Goal: Information Seeking & Learning: Understand process/instructions

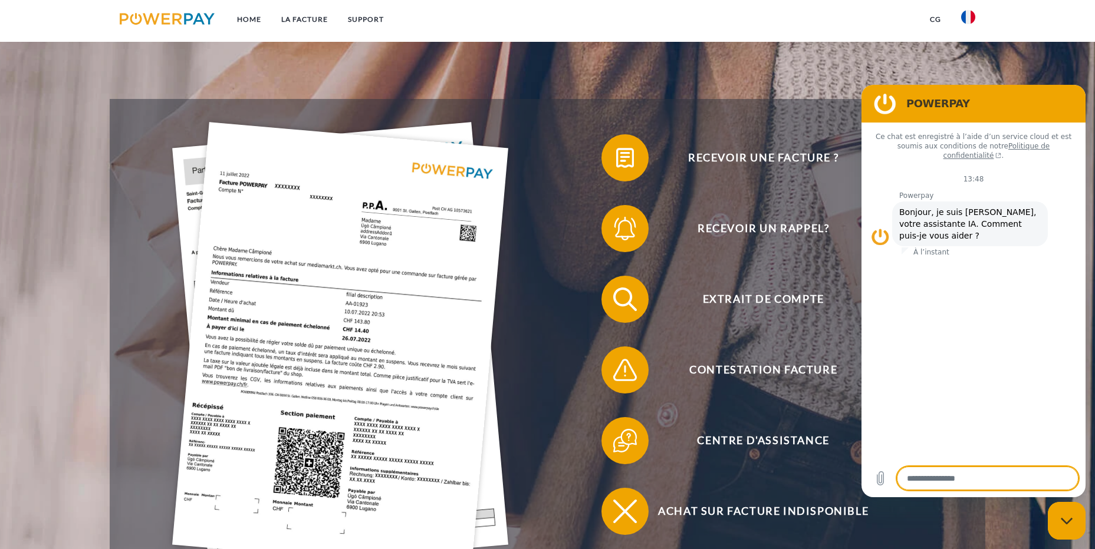
scroll to position [177, 0]
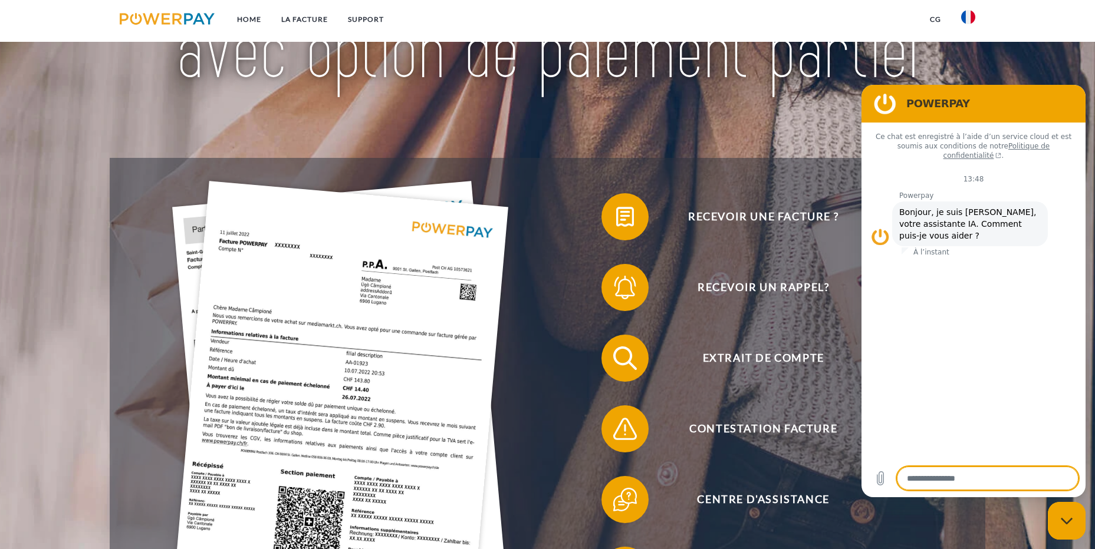
click at [1067, 525] on icon "Fermer la fenêtre de messagerie" at bounding box center [1066, 522] width 12 height 8
type textarea "*"
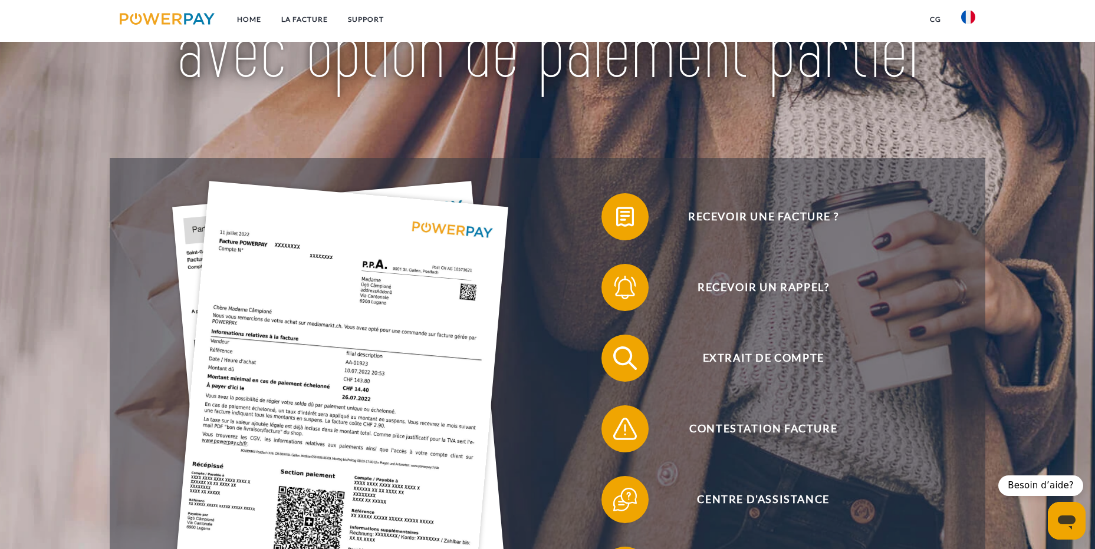
scroll to position [0, 0]
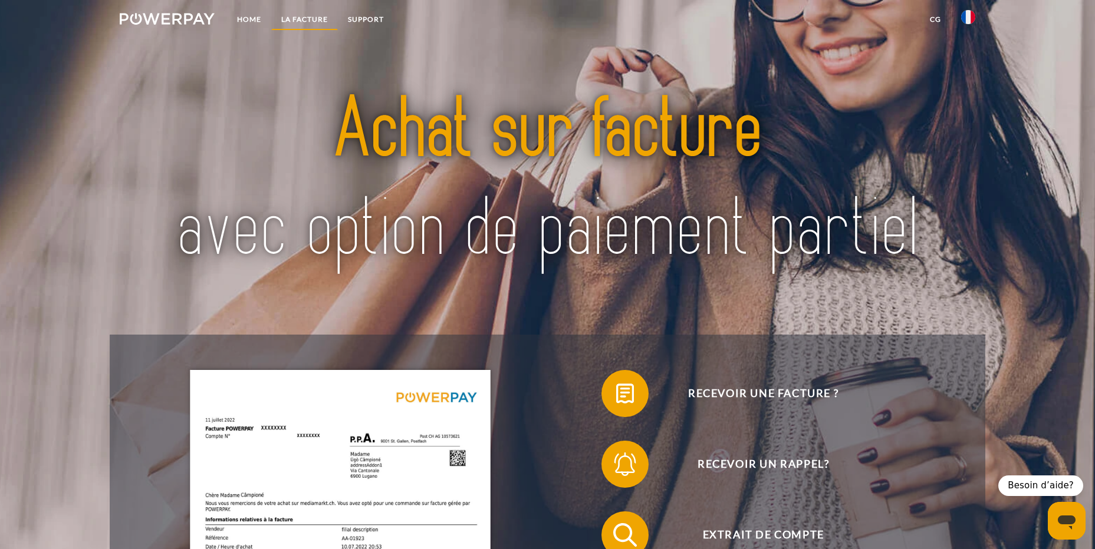
click at [307, 18] on link "LA FACTURE" at bounding box center [304, 19] width 67 height 21
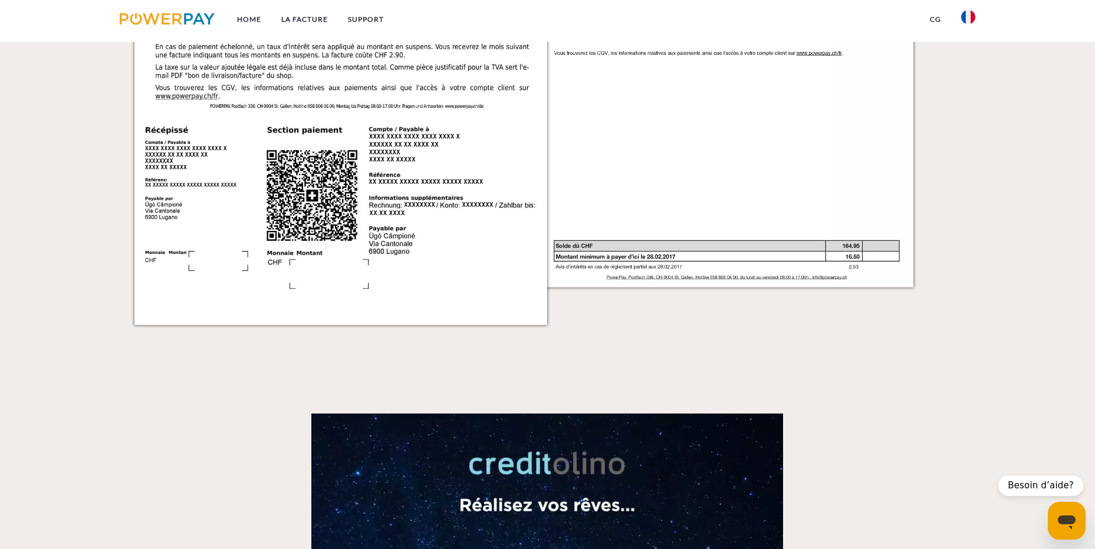
scroll to position [1602, 0]
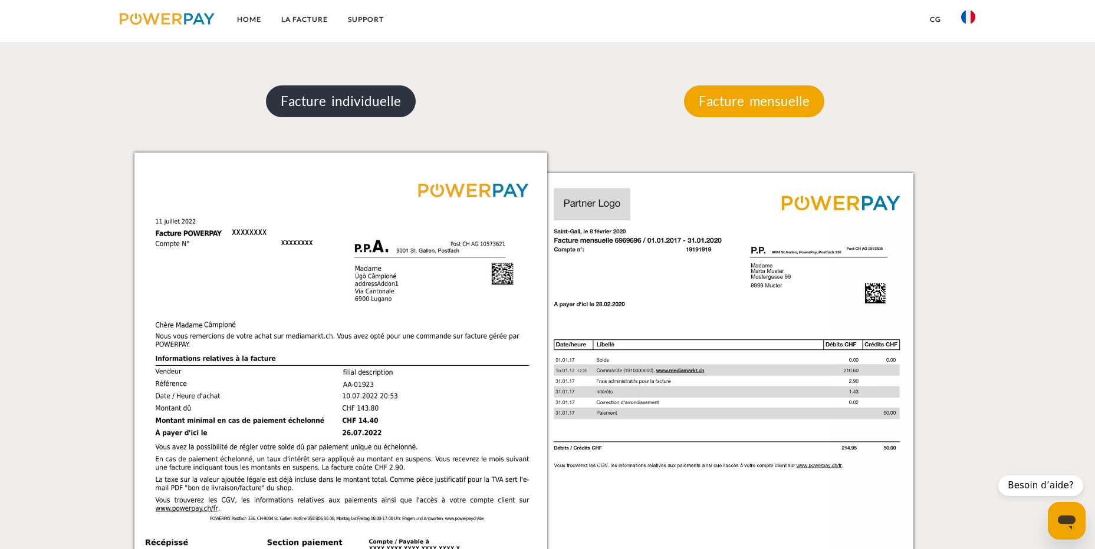
scroll to position [1072, 0]
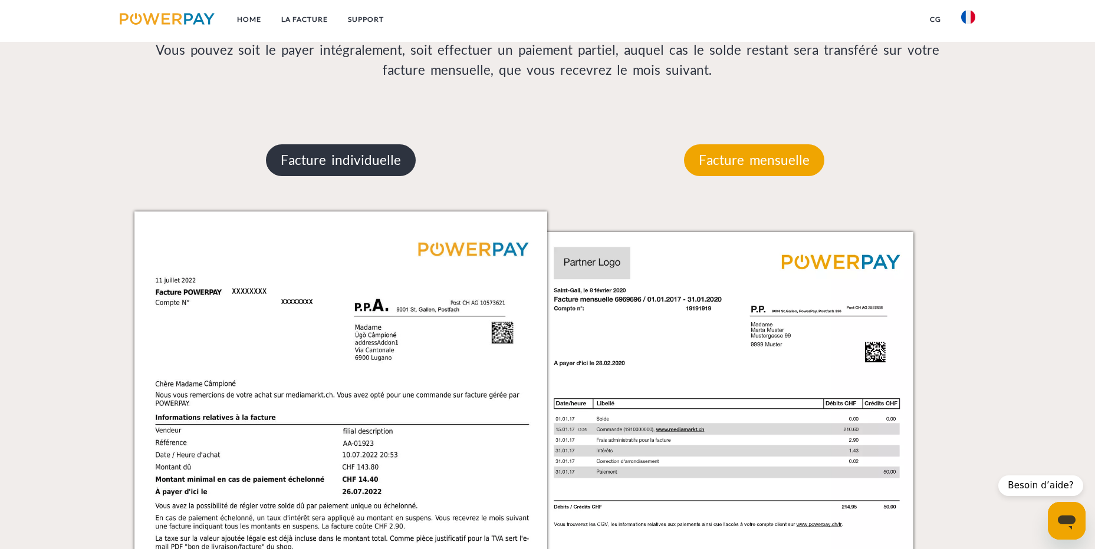
click at [371, 171] on p "Facture individuelle" at bounding box center [341, 160] width 150 height 32
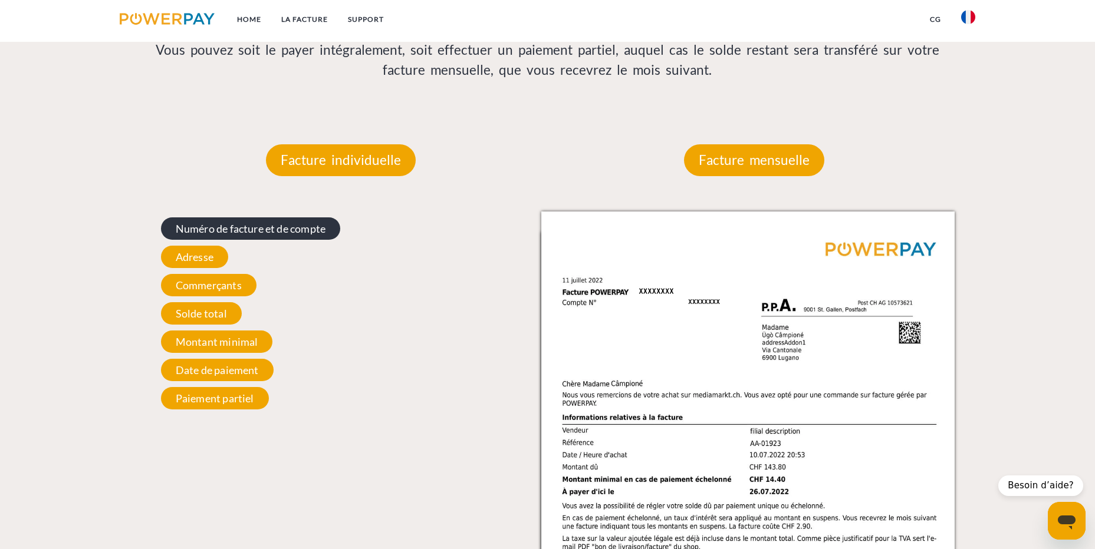
click at [280, 232] on span "Numéro de facture et de compte" at bounding box center [250, 229] width 179 height 22
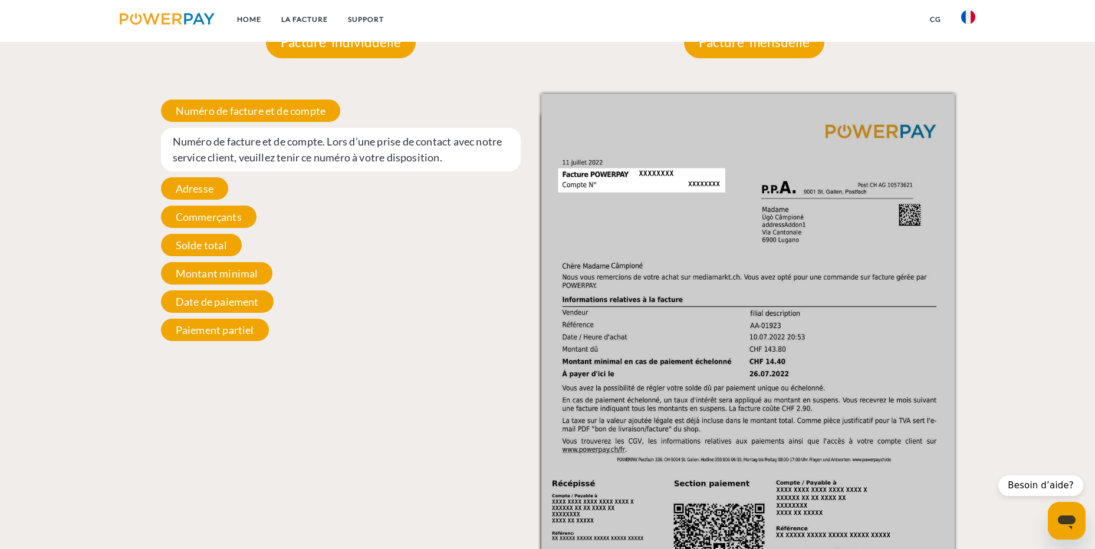
scroll to position [1248, 0]
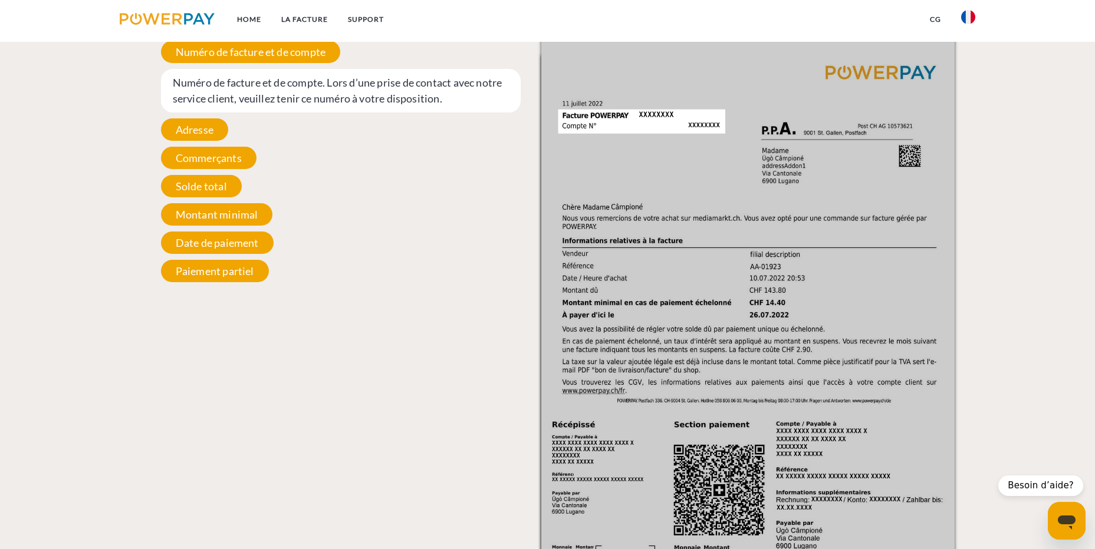
click at [628, 136] on img at bounding box center [747, 327] width 413 height 584
click at [626, 122] on img at bounding box center [747, 327] width 413 height 584
click at [402, 94] on span "Numéro de facture et de compte. Lors d’une prise de contact avec notre service …" at bounding box center [341, 91] width 360 height 44
drag, startPoint x: 383, startPoint y: 100, endPoint x: 439, endPoint y: 297, distance: 204.7
click at [384, 101] on span "Numéro de facture et de compte. Lors d’une prise de contact avec notre service …" at bounding box center [341, 91] width 360 height 44
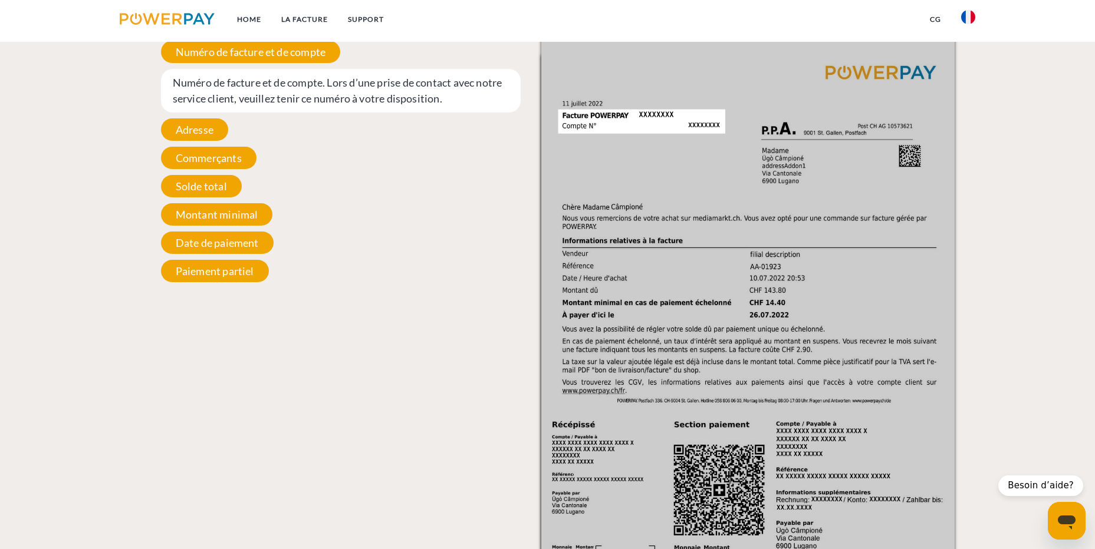
scroll to position [2300, 0]
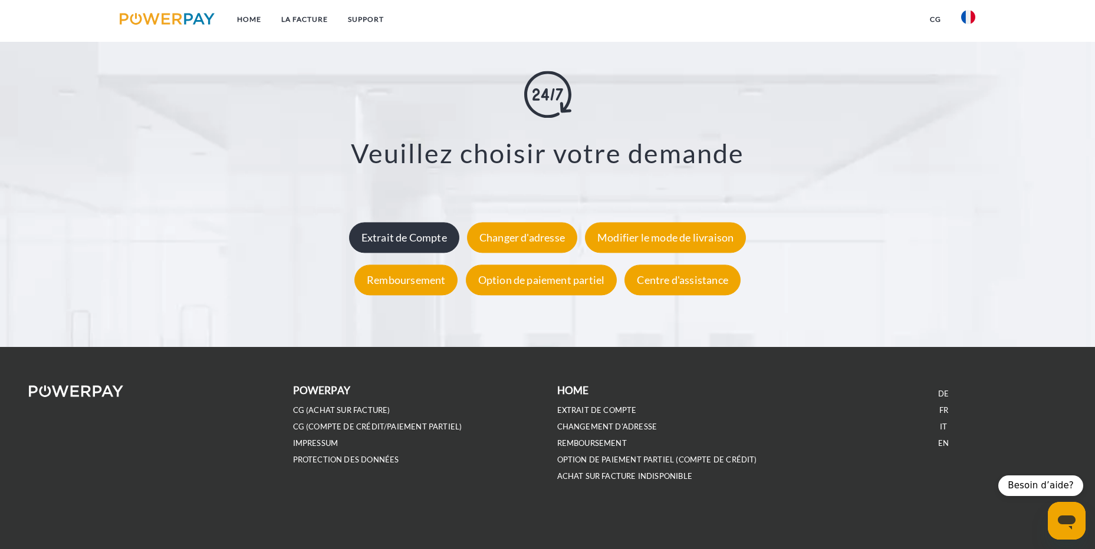
click at [424, 243] on div "Extrait de Compte" at bounding box center [404, 237] width 110 height 31
